Goal: Obtain resource: Download file/media

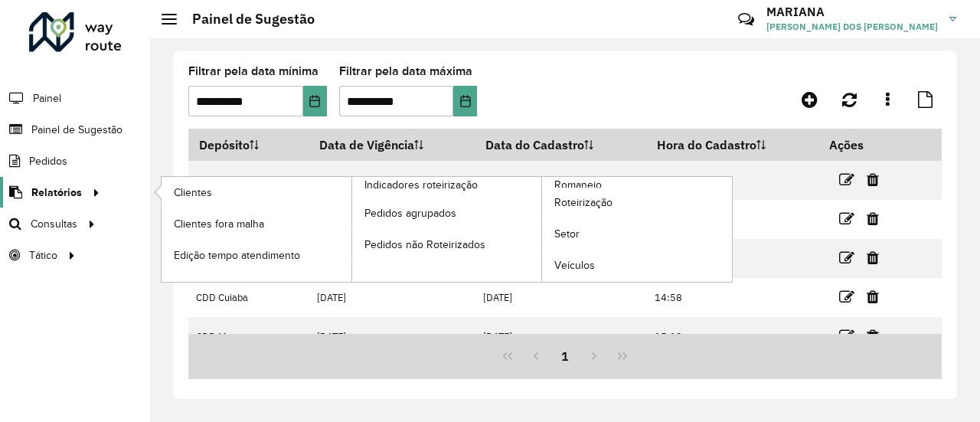
scroll to position [59, 0]
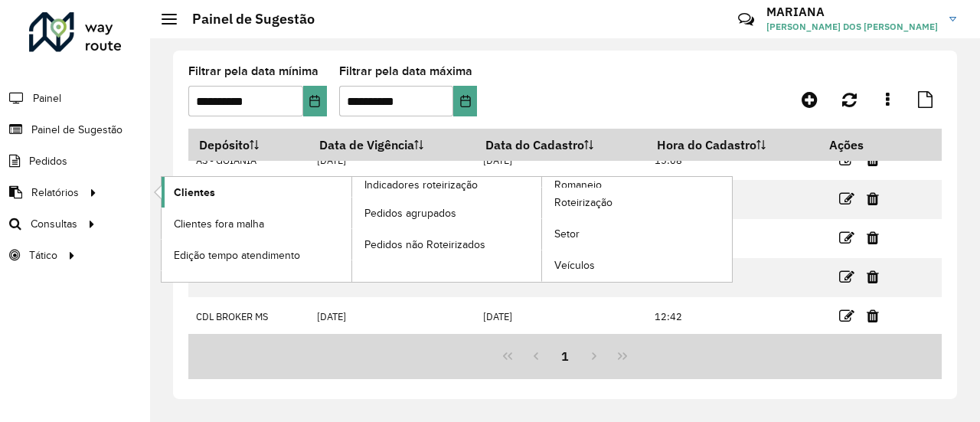
click at [201, 195] on span "Clientes" at bounding box center [194, 193] width 41 height 16
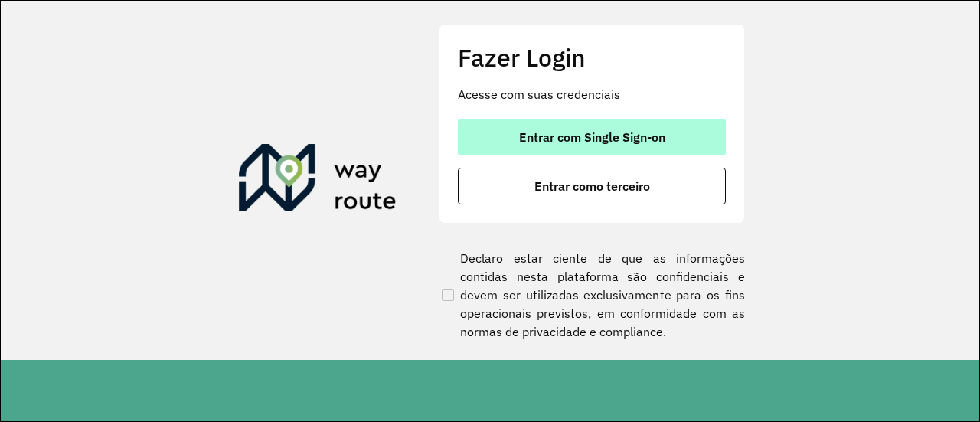
click at [587, 131] on span "Entrar com Single Sign-on" at bounding box center [592, 137] width 146 height 12
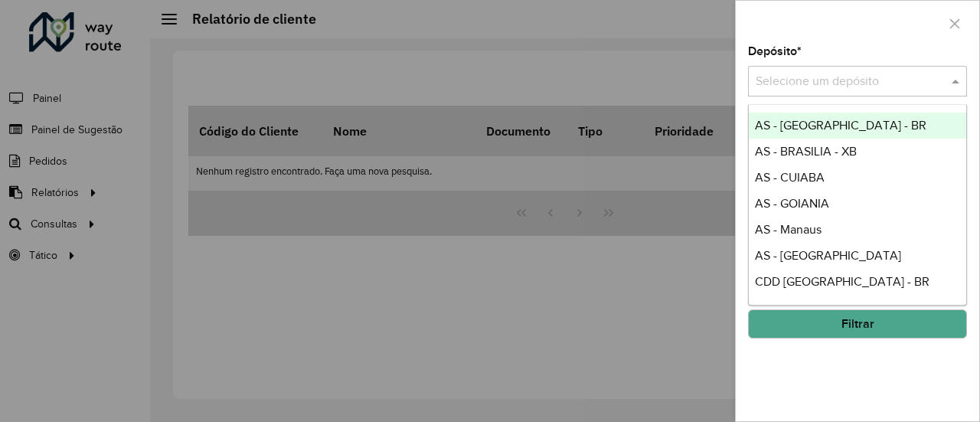
click at [955, 77] on span at bounding box center [957, 81] width 19 height 18
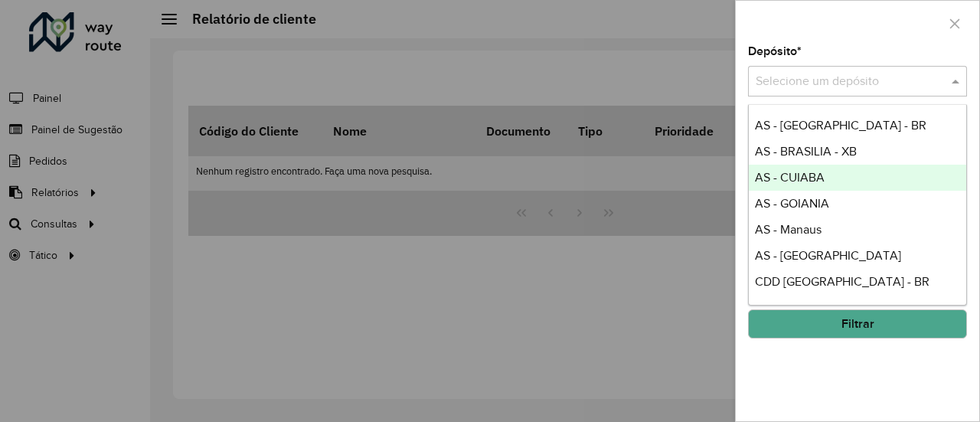
scroll to position [132, 0]
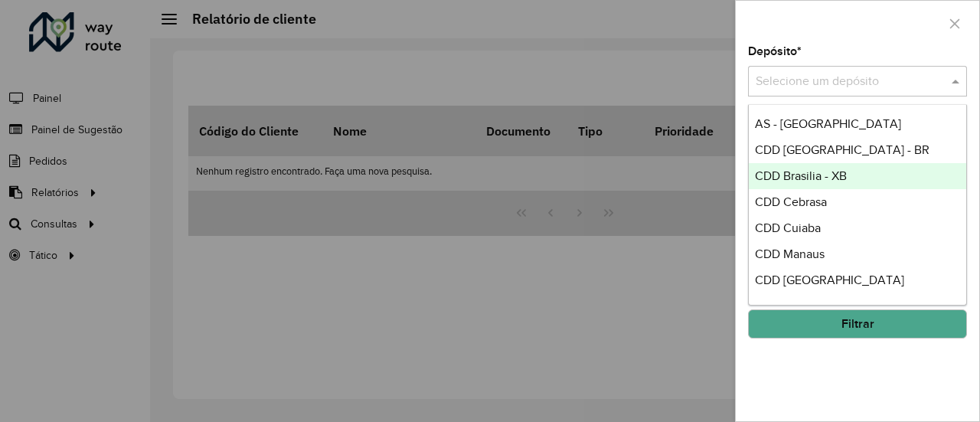
click at [870, 171] on div "CDD Brasilia - XB" at bounding box center [858, 176] width 218 height 26
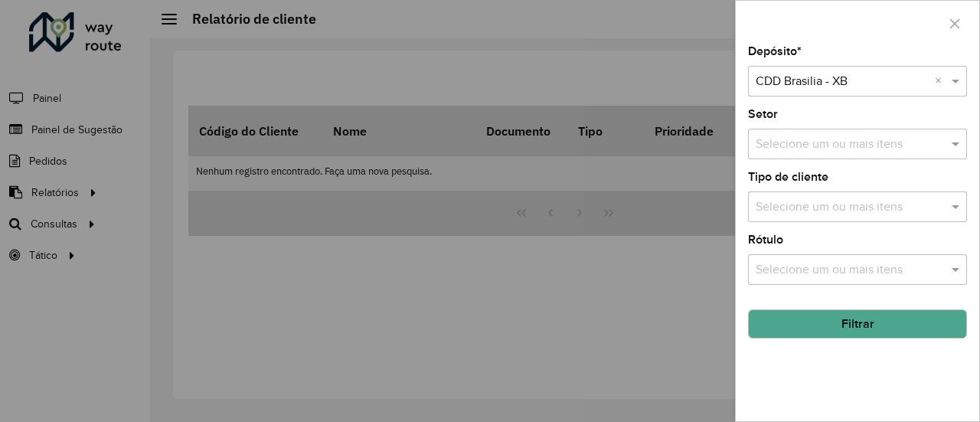
click at [859, 330] on button "Filtrar" at bounding box center [857, 323] width 219 height 29
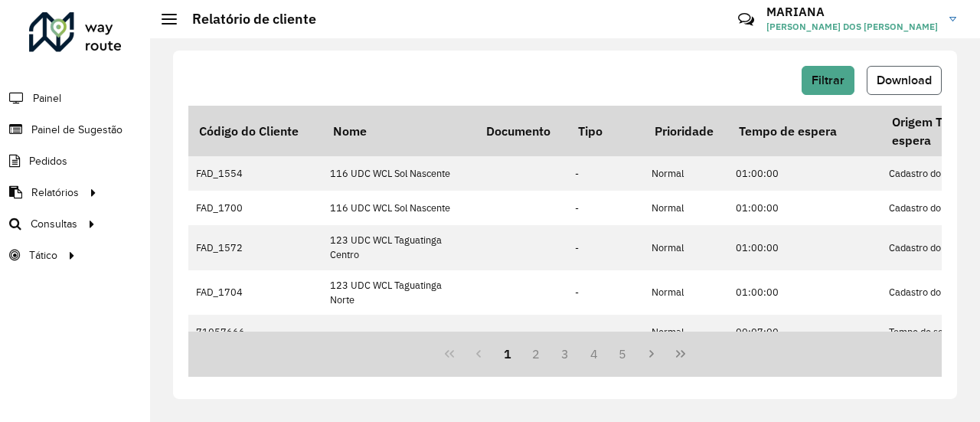
click at [923, 75] on span "Download" at bounding box center [904, 80] width 55 height 13
